Goal: Information Seeking & Learning: Learn about a topic

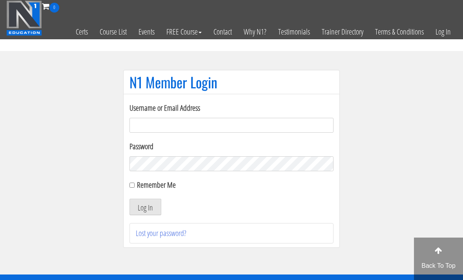
scroll to position [56, 0]
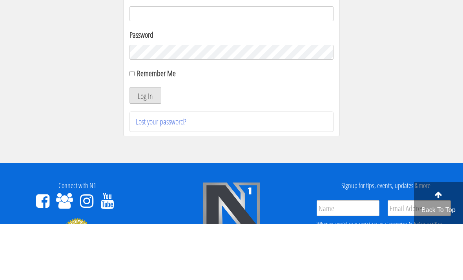
type input "[EMAIL_ADDRESS][DOMAIN_NAME]"
click at [145, 151] on button "Log In" at bounding box center [145, 151] width 32 height 16
click at [137, 153] on button "Log In" at bounding box center [145, 151] width 32 height 16
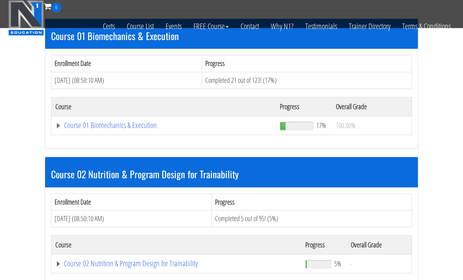
scroll to position [236, 0]
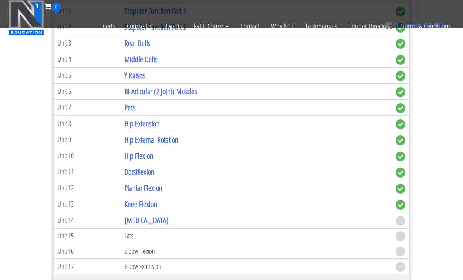
scroll to position [562, 0]
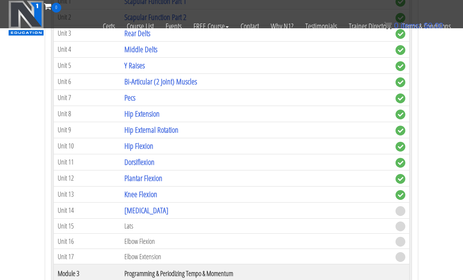
click at [130, 208] on link "[MEDICAL_DATA]" at bounding box center [146, 210] width 44 height 11
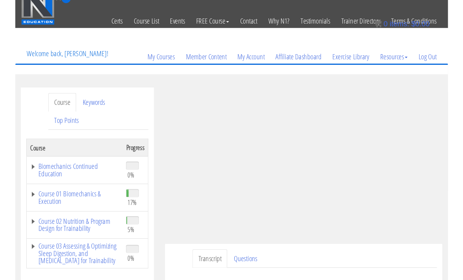
scroll to position [61, 0]
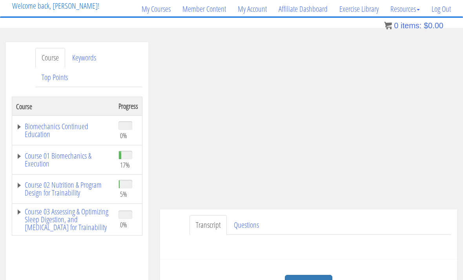
click at [252, 224] on link "Questions" at bounding box center [247, 225] width 38 height 20
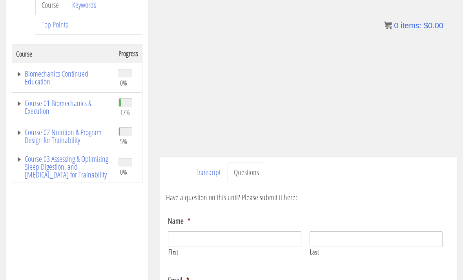
scroll to position [114, 0]
click at [219, 162] on link "Transcript" at bounding box center [207, 172] width 37 height 20
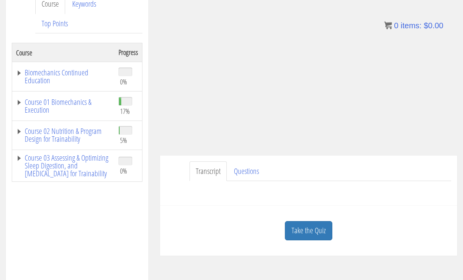
scroll to position [115, 0]
click at [324, 222] on link "Take the Quiz" at bounding box center [308, 230] width 47 height 19
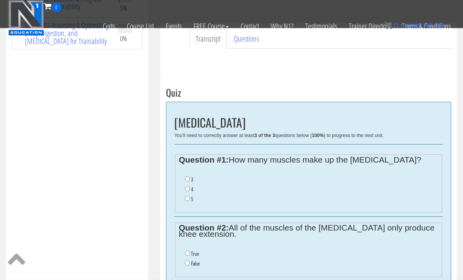
scroll to position [197, 0]
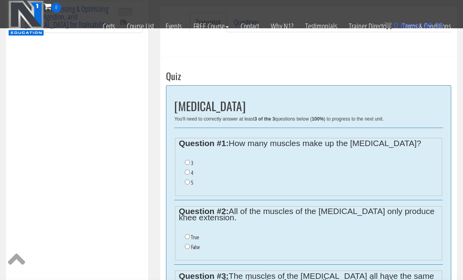
click at [186, 183] on input "5" at bounding box center [187, 181] width 5 height 5
radio input "true"
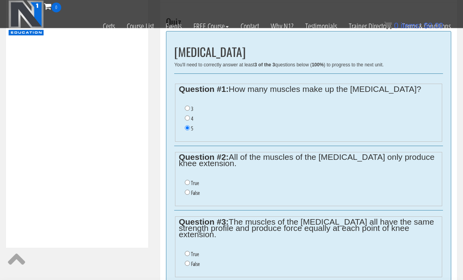
scroll to position [273, 0]
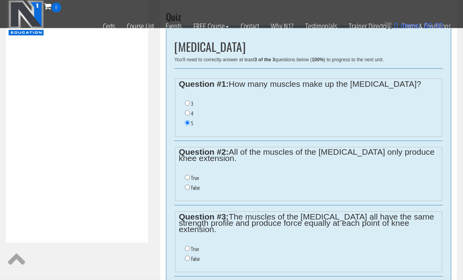
click at [195, 188] on label "False" at bounding box center [195, 188] width 9 height 6
click at [190, 188] on input "False" at bounding box center [187, 187] width 5 height 5
radio input "true"
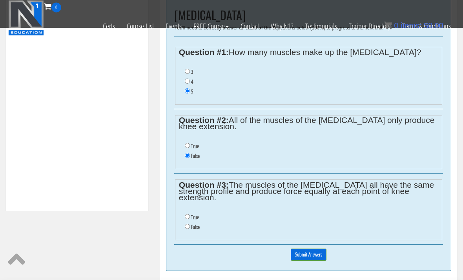
scroll to position [308, 0]
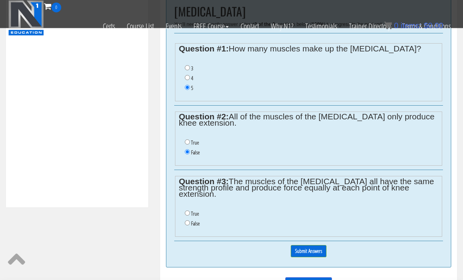
click at [195, 227] on label "False" at bounding box center [195, 223] width 9 height 6
click at [190, 226] on input "False" at bounding box center [187, 222] width 5 height 5
radio input "true"
click at [180, 220] on ul "True False" at bounding box center [309, 218] width 260 height 27
click at [300, 250] on input "Submit Answers" at bounding box center [309, 251] width 36 height 12
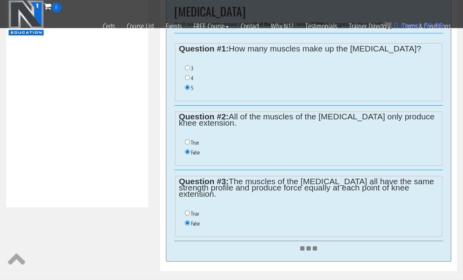
scroll to position [308, 0]
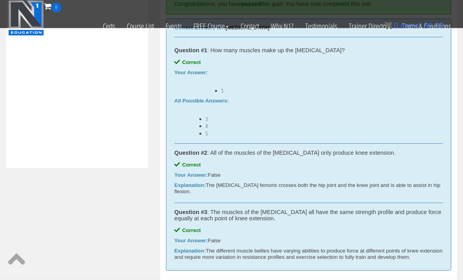
scroll to position [348, 0]
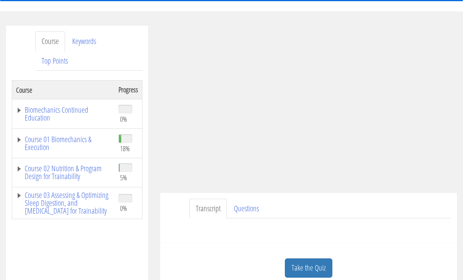
scroll to position [77, 0]
click at [39, 151] on link "Course 01 Biomechanics & Execution" at bounding box center [63, 143] width 95 height 16
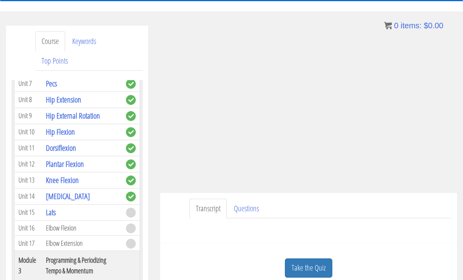
click at [317, 262] on link "Take the Quiz" at bounding box center [308, 267] width 47 height 19
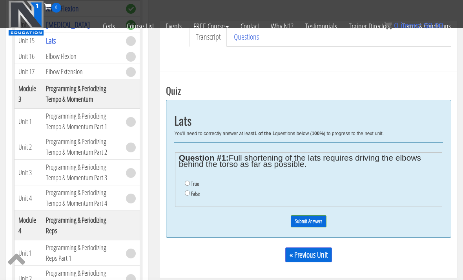
scroll to position [199, 0]
click at [192, 197] on label "False" at bounding box center [195, 194] width 9 height 6
click at [190, 196] on input "False" at bounding box center [187, 193] width 5 height 5
radio input "true"
click at [322, 226] on input "Submit Answers" at bounding box center [309, 222] width 36 height 12
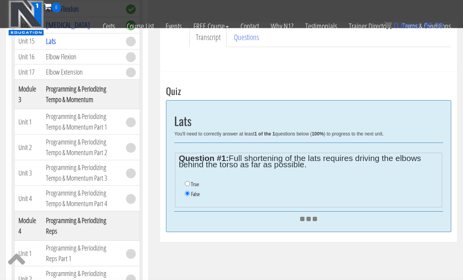
scroll to position [199, 0]
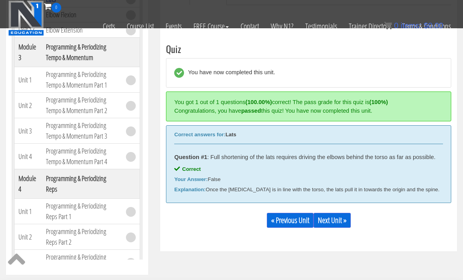
scroll to position [259, 0]
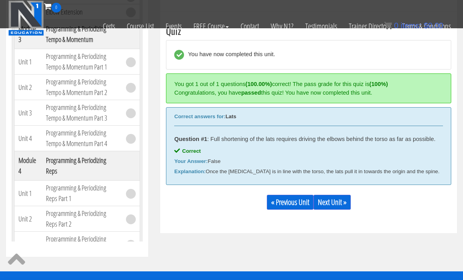
click at [339, 208] on link "Next Unit »" at bounding box center [331, 202] width 37 height 15
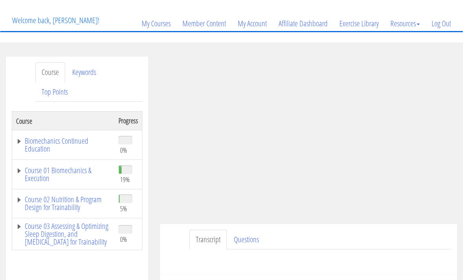
scroll to position [46, 0]
click at [78, 176] on link "Course 01 Biomechanics & Execution" at bounding box center [63, 175] width 95 height 16
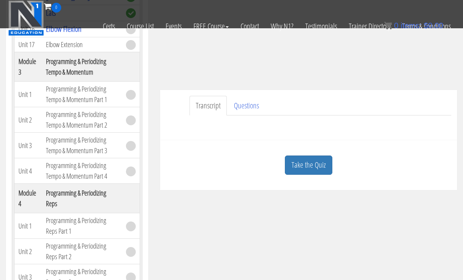
scroll to position [158, 0]
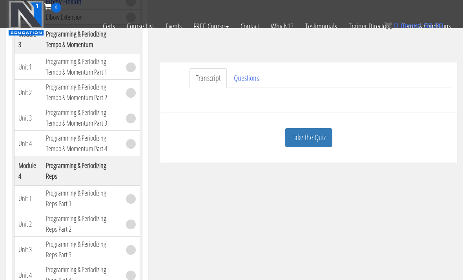
click at [321, 135] on link "Take the Quiz" at bounding box center [308, 137] width 47 height 19
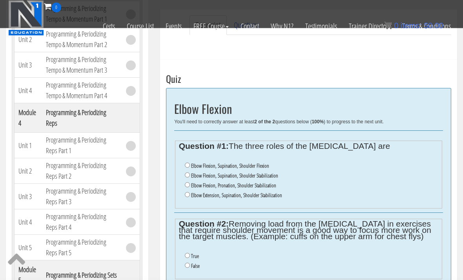
scroll to position [224, 0]
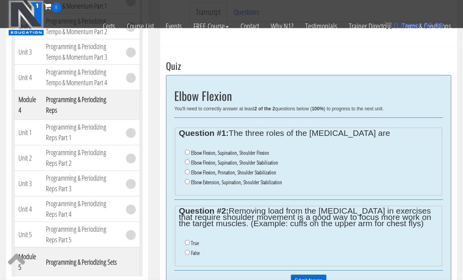
click at [187, 255] on input "False" at bounding box center [187, 252] width 5 height 5
radio input "true"
click at [190, 180] on input "Elbow Extension, Supination, Shoulder Stabilization" at bounding box center [187, 181] width 5 height 5
radio input "true"
click at [192, 150] on label "Elbow Flexion, Supination, Shoulder Flexion" at bounding box center [230, 153] width 78 height 6
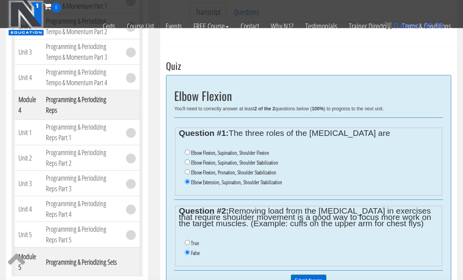
click at [190, 150] on input "Elbow Flexion, Supination, Shoulder Flexion" at bounding box center [187, 152] width 5 height 5
radio input "true"
click at [194, 155] on label "Elbow Flexion, Supination, Shoulder Flexion" at bounding box center [230, 153] width 78 height 6
click at [190, 155] on input "Elbow Flexion, Supination, Shoulder Flexion" at bounding box center [187, 152] width 5 height 5
click at [193, 155] on label "Elbow Flexion, Supination, Shoulder Flexion" at bounding box center [230, 153] width 78 height 6
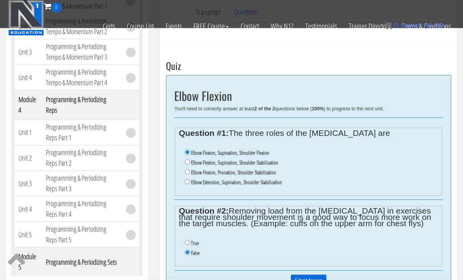
click at [190, 155] on input "Elbow Flexion, Supination, Shoulder Flexion" at bounding box center [187, 152] width 5 height 5
click at [193, 160] on label "Elbow Flexion, Supination, Shoulder Stabilization" at bounding box center [234, 163] width 87 height 6
click at [190, 160] on input "Elbow Flexion, Supination, Shoulder Stabilization" at bounding box center [187, 162] width 5 height 5
radio input "true"
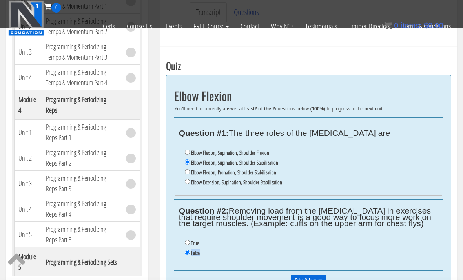
click at [316, 279] on input "Submit Answers" at bounding box center [309, 280] width 36 height 12
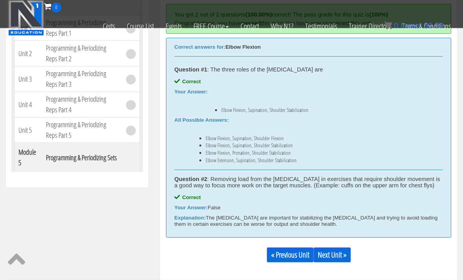
scroll to position [328, 0]
click at [337, 253] on link "Next Unit »" at bounding box center [331, 254] width 37 height 15
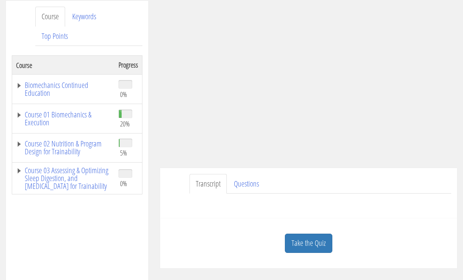
scroll to position [103, 0]
click at [38, 119] on link "Course 01 Biomechanics & Execution" at bounding box center [63, 118] width 95 height 16
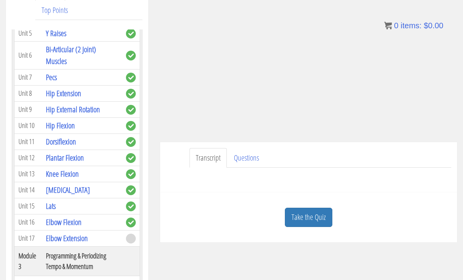
scroll to position [50, 0]
